Goal: Navigation & Orientation: Find specific page/section

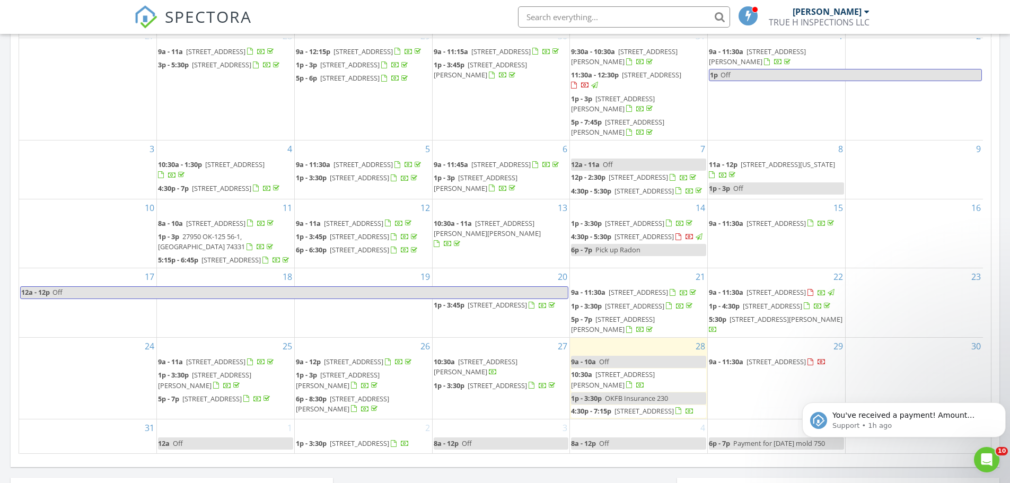
scroll to position [567, 0]
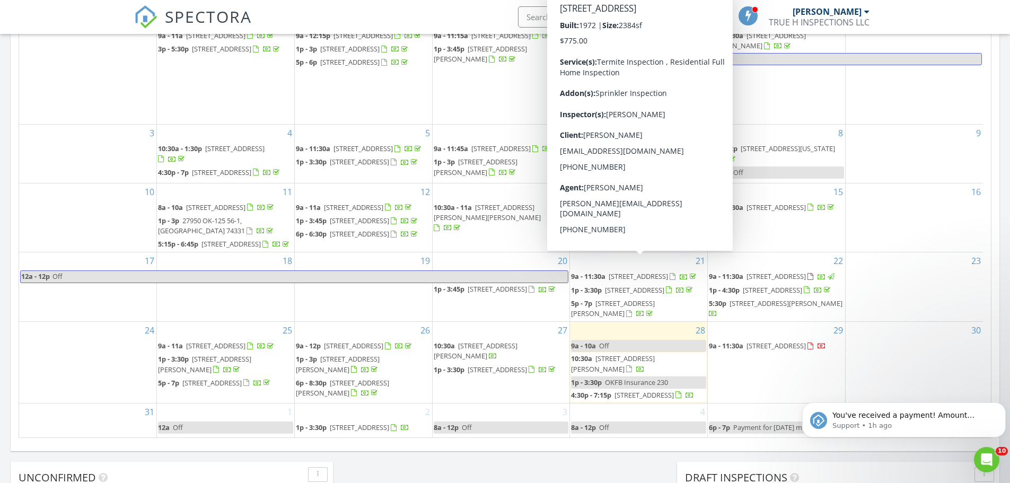
click at [621, 354] on span "[STREET_ADDRESS][PERSON_NAME]" at bounding box center [613, 364] width 84 height 20
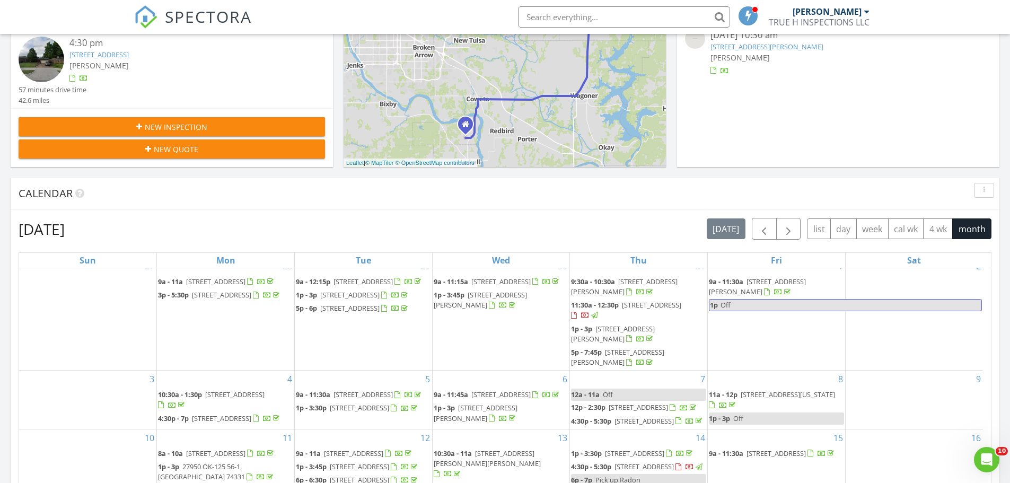
scroll to position [530, 0]
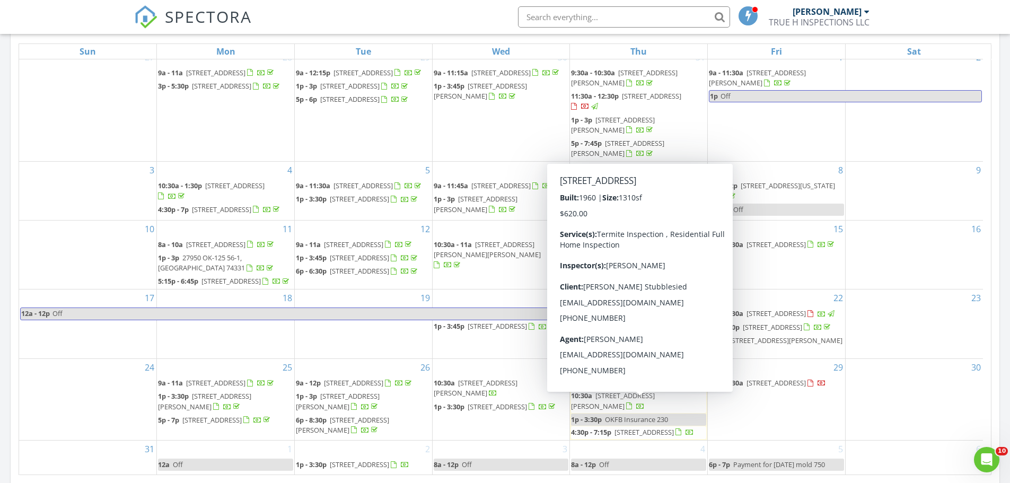
click at [655, 427] on span "[STREET_ADDRESS]" at bounding box center [644, 432] width 59 height 10
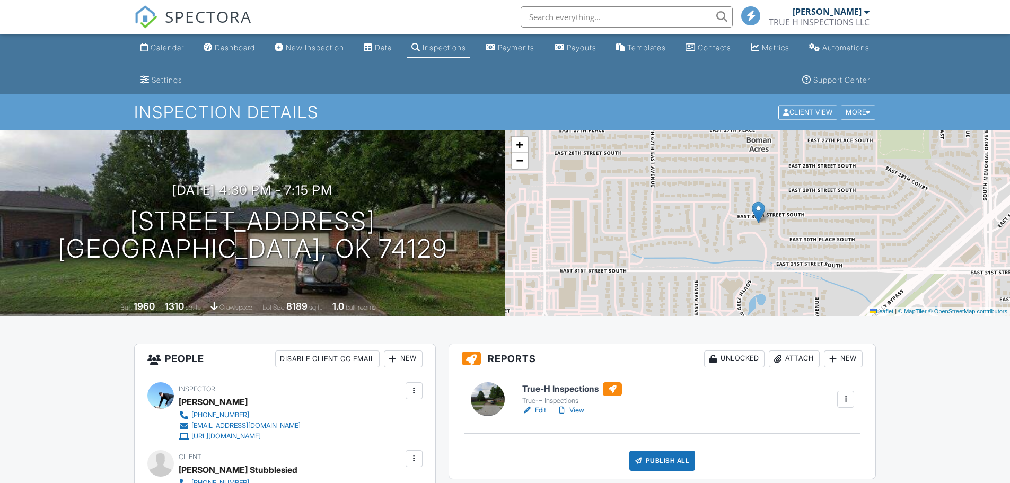
click at [255, 58] on link "Dashboard" at bounding box center [229, 48] width 60 height 20
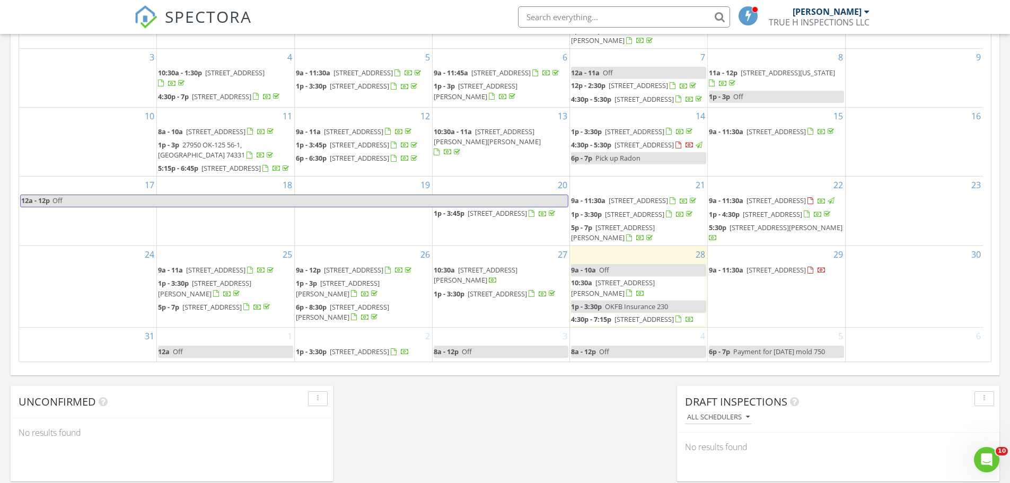
scroll to position [530, 0]
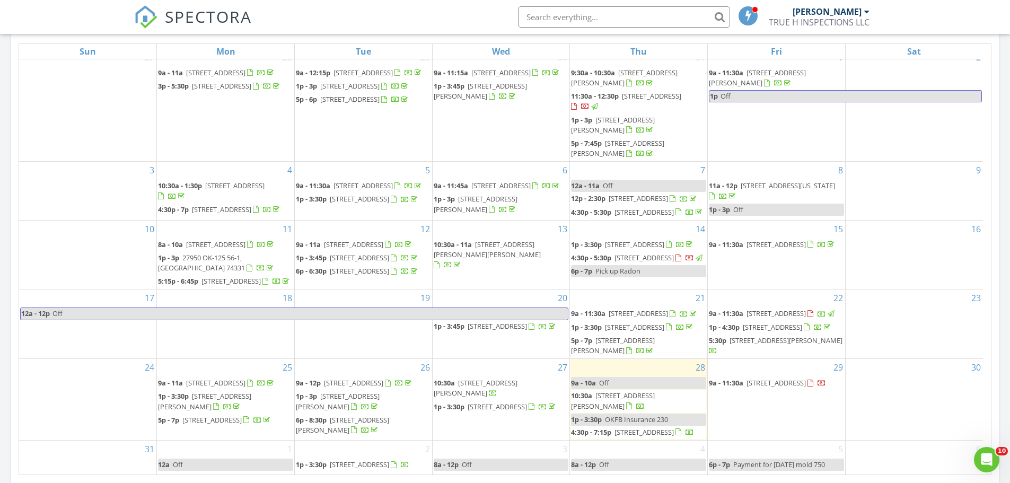
click at [374, 22] on div "SPECTORA Joshua Willinger TRUE H INSPECTIONS LLC Role: Inspector Change Role Da…" at bounding box center [505, 17] width 742 height 34
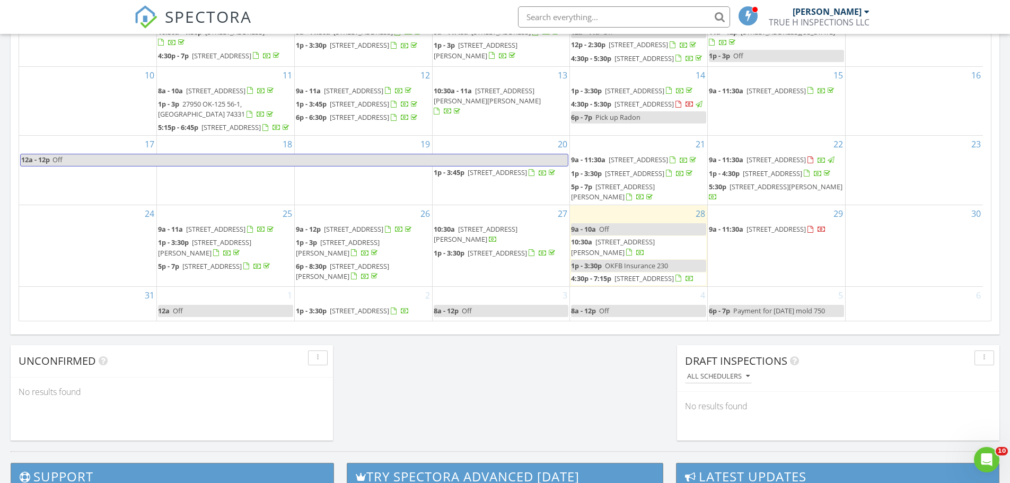
scroll to position [689, 0]
